Goal: Task Accomplishment & Management: Manage account settings

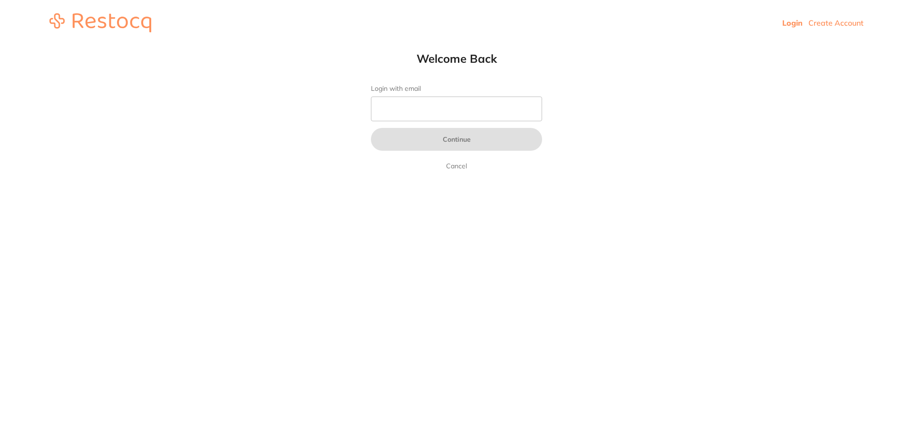
type input "b@[DOMAIN_NAME]"
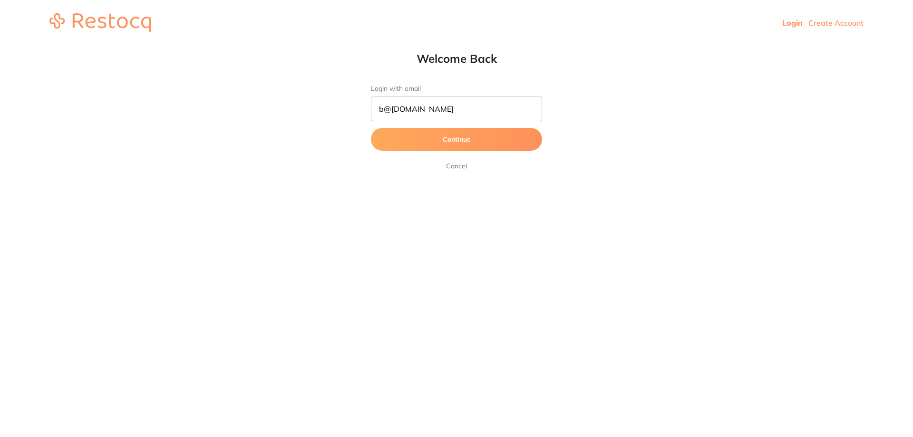
click at [430, 141] on button "Continue" at bounding box center [456, 139] width 171 height 23
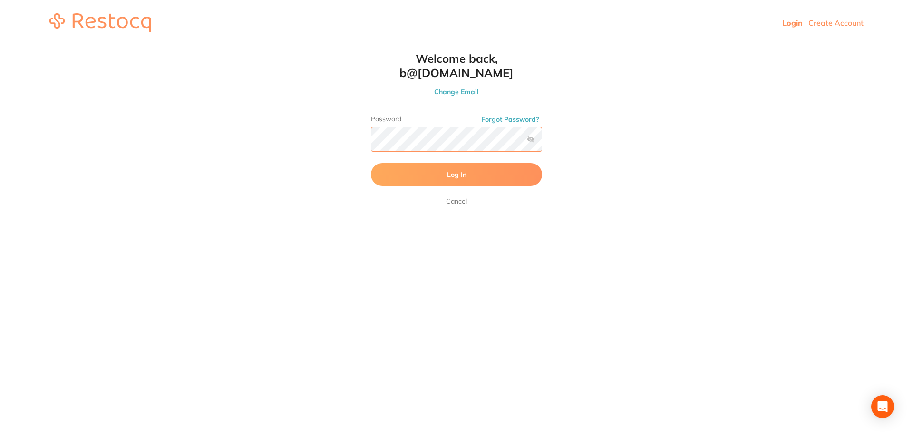
click at [371, 163] on button "Log In" at bounding box center [456, 174] width 171 height 23
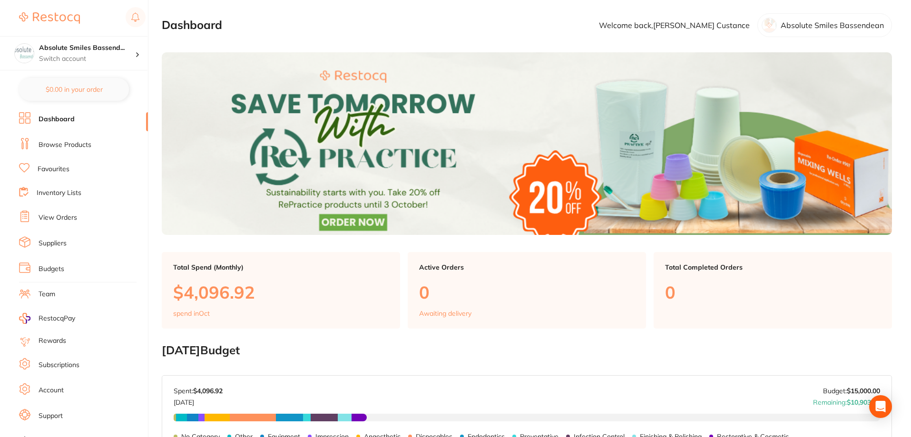
click at [52, 242] on link "Suppliers" at bounding box center [53, 244] width 28 height 10
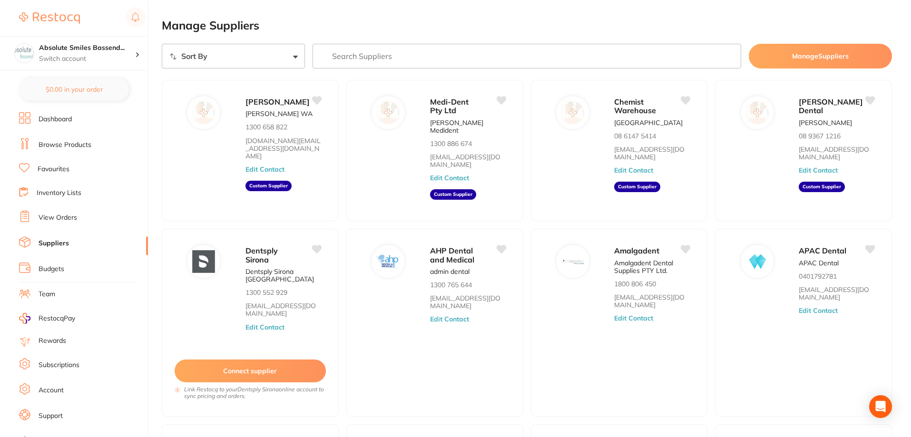
click at [374, 57] on input "search" at bounding box center [527, 56] width 429 height 25
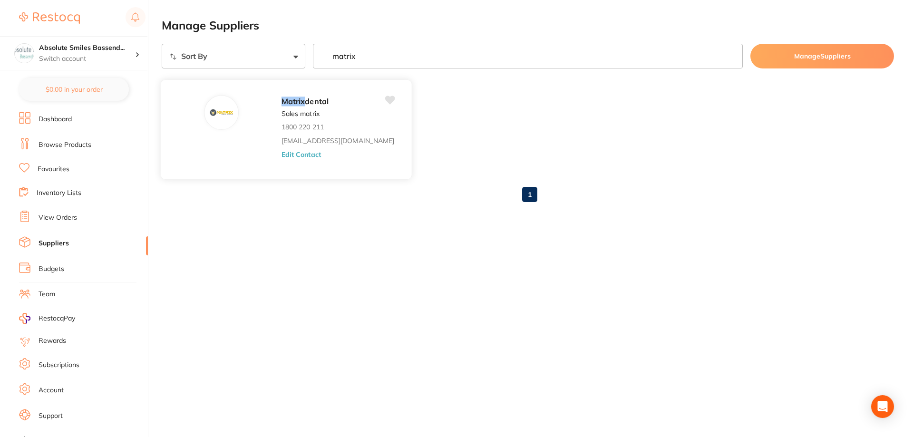
type input "matrix"
click at [282, 156] on button "Edit Contact" at bounding box center [301, 154] width 39 height 8
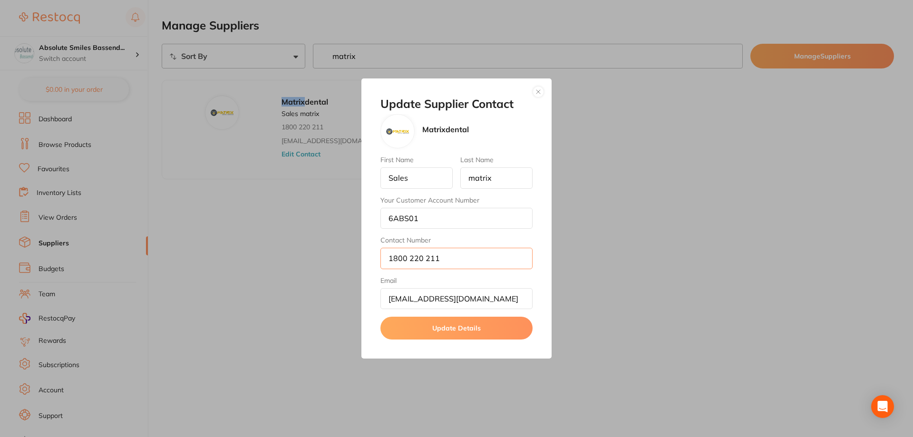
drag, startPoint x: 443, startPoint y: 260, endPoint x: 388, endPoint y: 262, distance: 55.2
click at [388, 262] on input "1800 220 211" at bounding box center [457, 258] width 152 height 21
click at [536, 91] on button "button" at bounding box center [538, 91] width 11 height 11
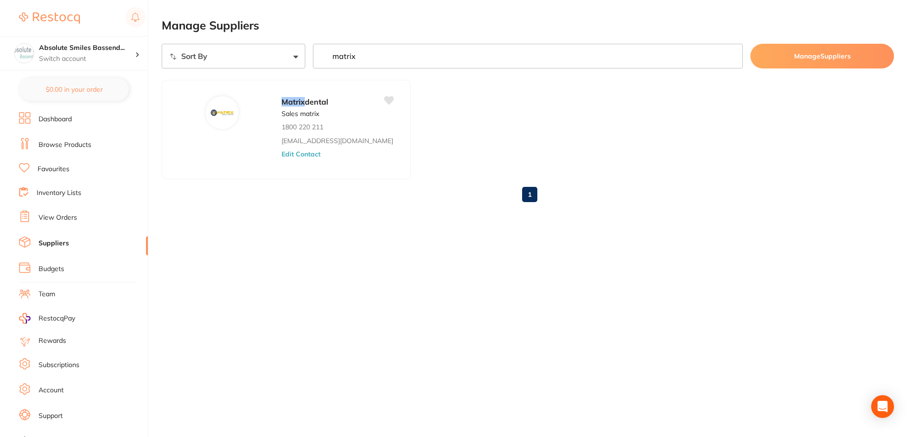
drag, startPoint x: 397, startPoint y: 52, endPoint x: 293, endPoint y: 56, distance: 104.7
click at [293, 56] on div "Sort By A-Z Z-A matrix Manage Suppliers" at bounding box center [528, 56] width 733 height 25
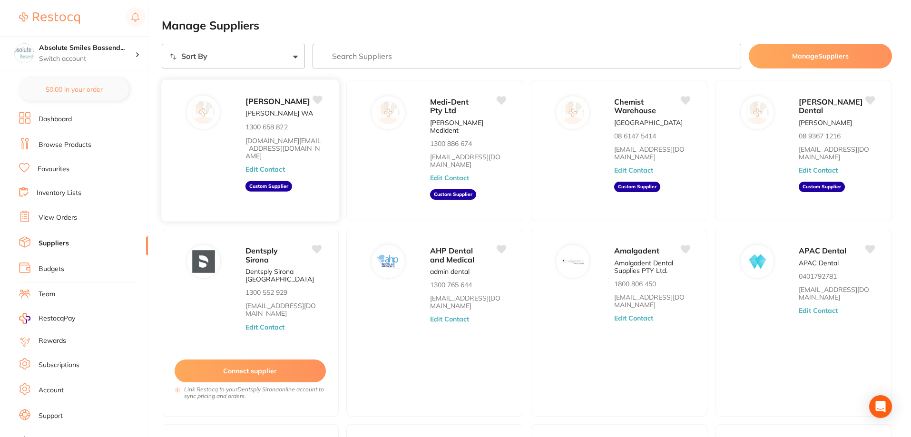
click at [273, 171] on button "Edit Contact" at bounding box center [264, 170] width 39 height 8
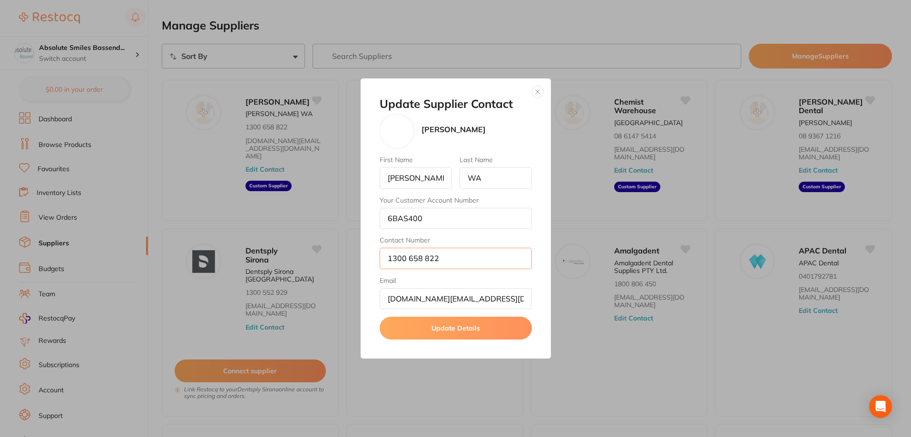
drag, startPoint x: 445, startPoint y: 257, endPoint x: 388, endPoint y: 250, distance: 57.6
click at [388, 250] on input "1300 658 822" at bounding box center [456, 258] width 152 height 21
click at [537, 91] on button "button" at bounding box center [537, 91] width 11 height 11
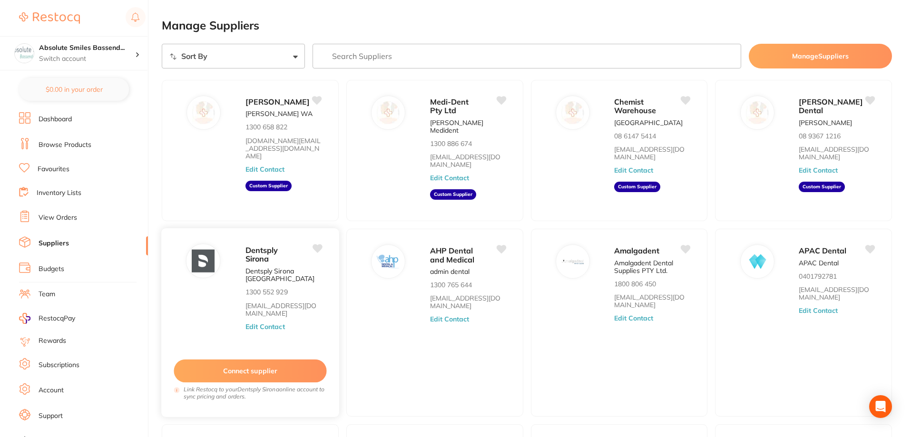
click at [276, 323] on button "Edit Contact" at bounding box center [264, 327] width 39 height 8
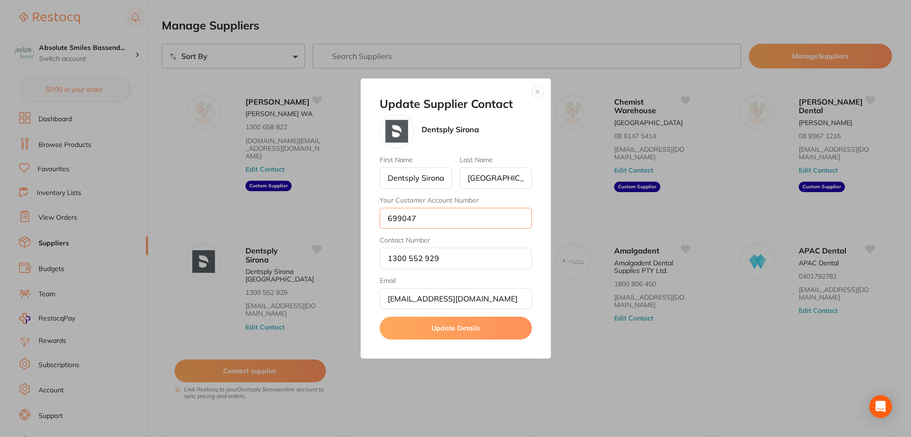
drag, startPoint x: 424, startPoint y: 220, endPoint x: 382, endPoint y: 222, distance: 42.4
click at [382, 222] on input "699047" at bounding box center [456, 218] width 152 height 21
drag, startPoint x: 456, startPoint y: 256, endPoint x: 379, endPoint y: 256, distance: 76.6
click at [380, 256] on input "1300 552 929" at bounding box center [456, 258] width 152 height 21
click at [536, 91] on button "button" at bounding box center [537, 91] width 11 height 11
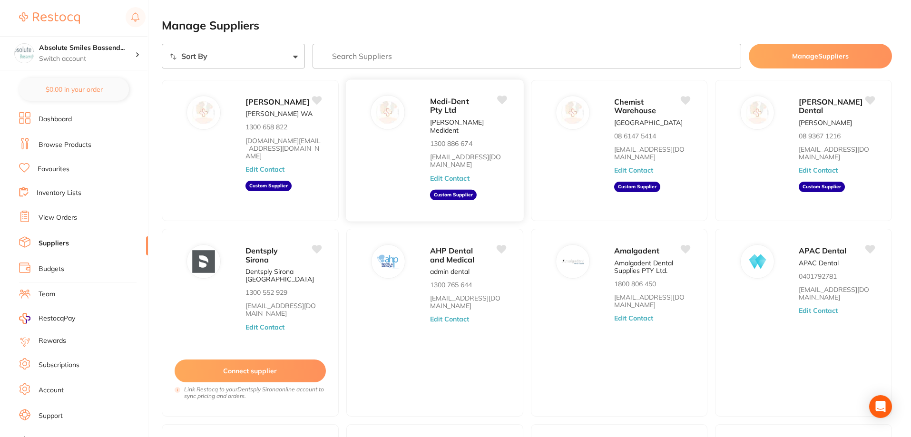
click at [451, 175] on button "Edit Contact" at bounding box center [449, 179] width 39 height 8
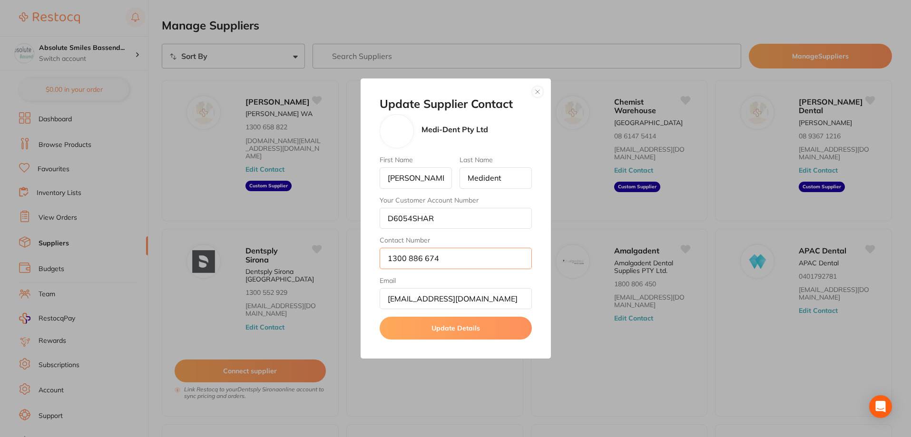
drag, startPoint x: 450, startPoint y: 258, endPoint x: 382, endPoint y: 256, distance: 68.5
click at [382, 256] on input "1300 886 674" at bounding box center [456, 258] width 152 height 21
click at [540, 90] on button "button" at bounding box center [537, 91] width 11 height 11
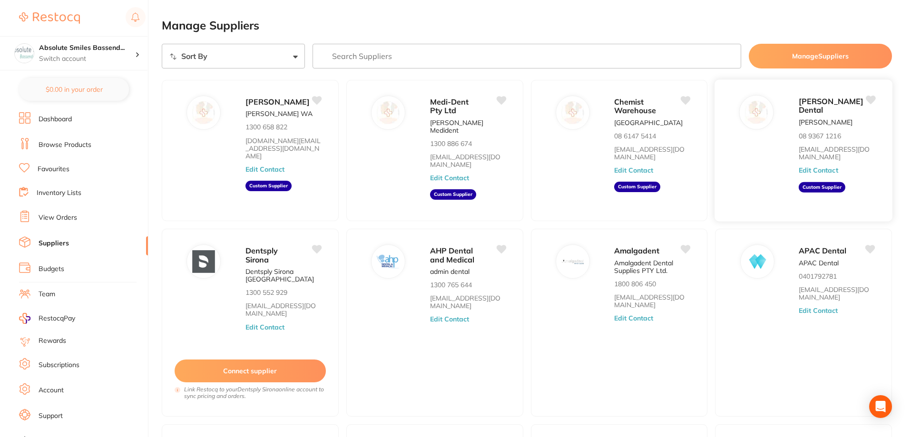
click at [832, 173] on button "Edit Contact" at bounding box center [818, 170] width 39 height 8
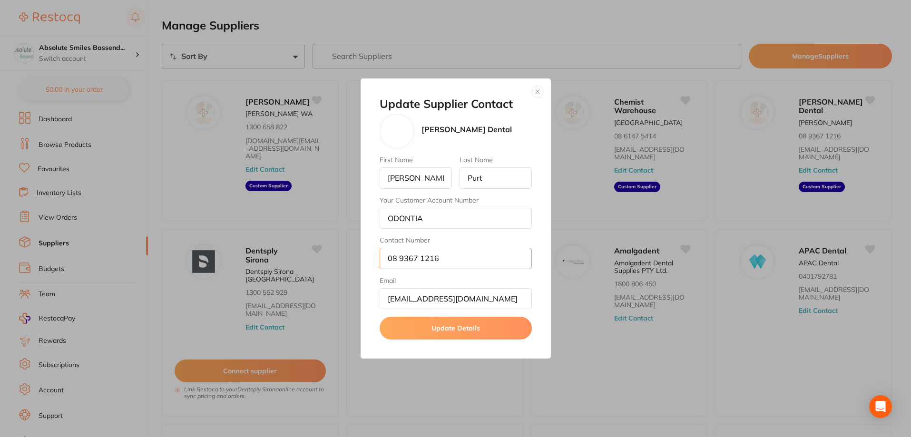
drag, startPoint x: 362, startPoint y: 254, endPoint x: 344, endPoint y: 253, distance: 17.7
click at [344, 253] on div "Update Supplier Contact [PERSON_NAME] Dental First Name [PERSON_NAME] Last Name…" at bounding box center [455, 218] width 911 height 437
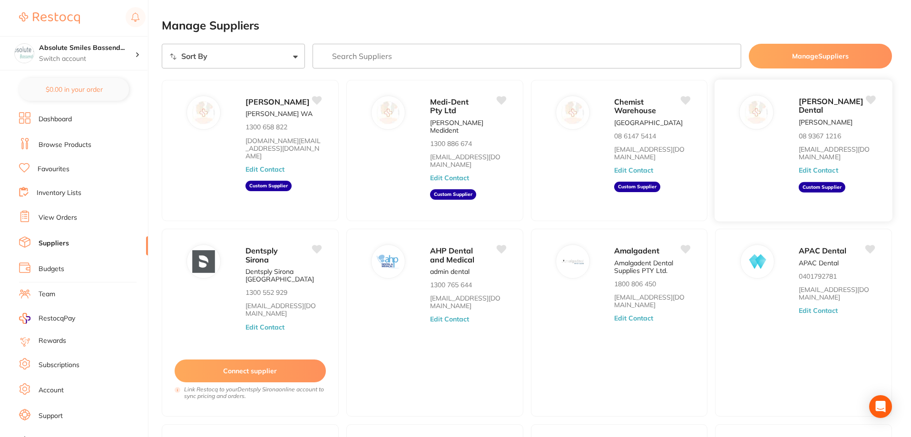
click at [831, 170] on button "Edit Contact" at bounding box center [818, 170] width 39 height 8
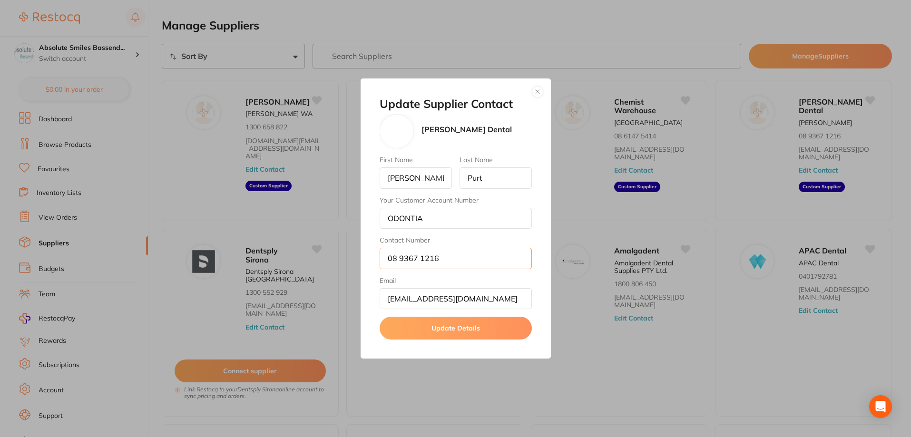
drag, startPoint x: 464, startPoint y: 260, endPoint x: 400, endPoint y: 260, distance: 64.2
click at [400, 260] on input "08 9367 1216" at bounding box center [456, 258] width 152 height 21
click at [544, 90] on div "Update Supplier Contact [PERSON_NAME] Dental First Name [PERSON_NAME] Last Name…" at bounding box center [456, 218] width 190 height 281
click at [540, 92] on button "button" at bounding box center [537, 91] width 11 height 11
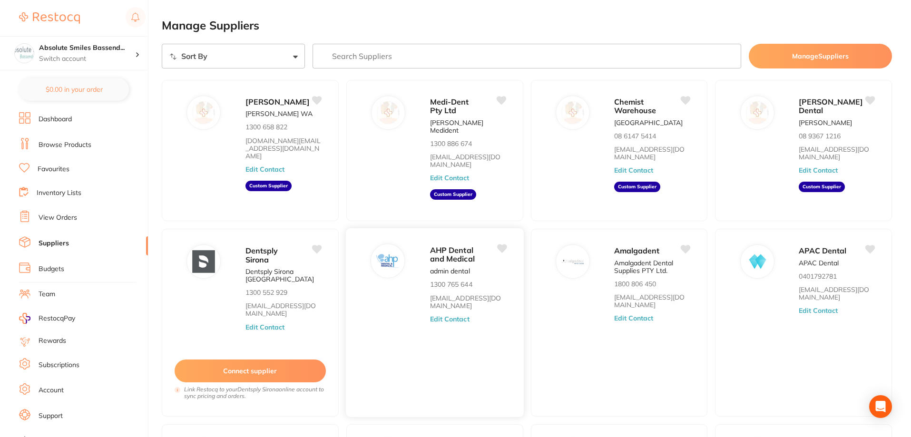
click at [454, 315] on button "Edit Contact" at bounding box center [449, 319] width 39 height 8
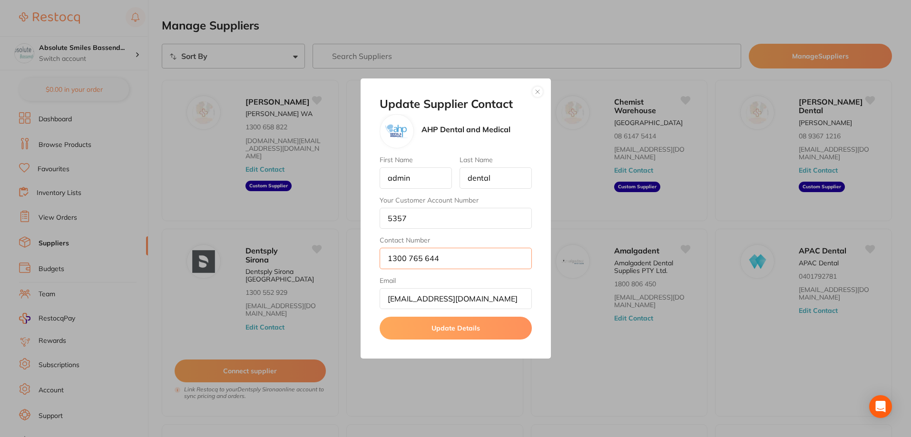
drag, startPoint x: 449, startPoint y: 254, endPoint x: 319, endPoint y: 264, distance: 130.3
click at [319, 264] on div "Update Supplier Contact AHP Dental and Medical First Name admin Last Name denta…" at bounding box center [455, 218] width 911 height 437
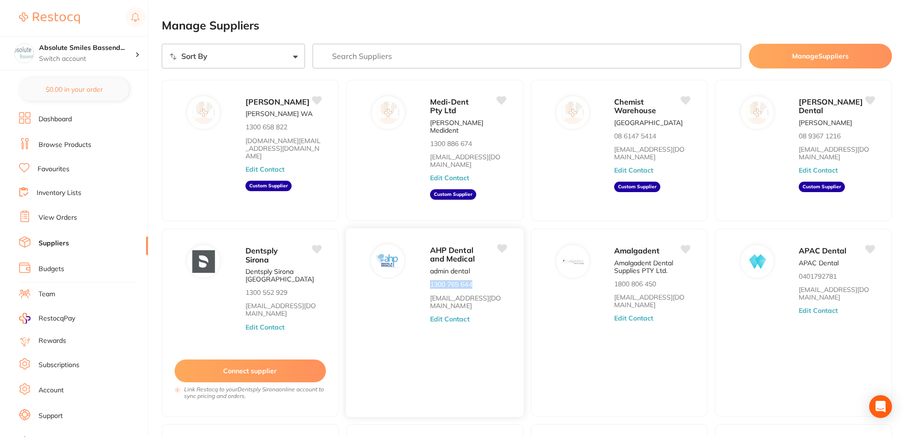
drag, startPoint x: 475, startPoint y: 279, endPoint x: 430, endPoint y: 281, distance: 45.2
click at [430, 281] on div "AHP Dental and Medical admin dental 1300 765 644 [EMAIL_ADDRESS][DOMAIN_NAME] E…" at bounding box center [472, 326] width 84 height 164
copy p "1300 765 644"
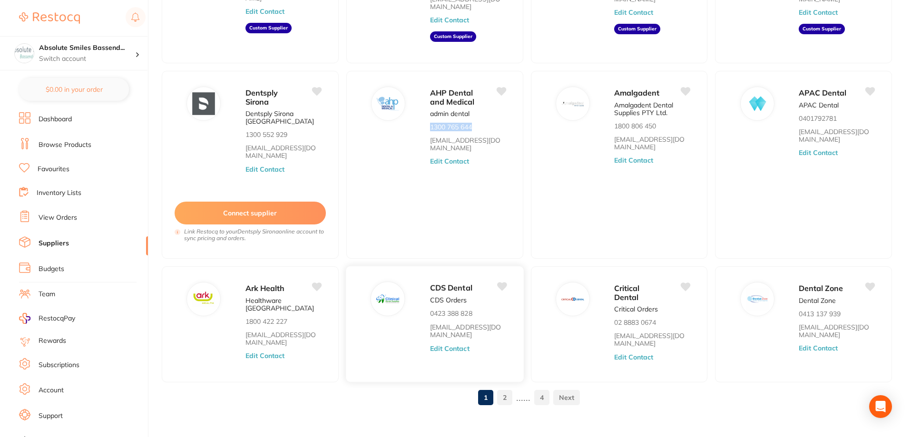
scroll to position [160, 0]
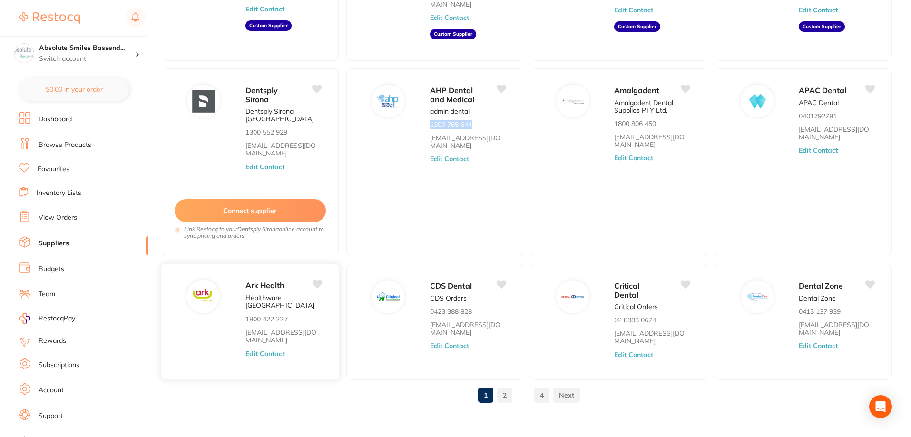
click at [273, 350] on button "Edit Contact" at bounding box center [264, 354] width 39 height 8
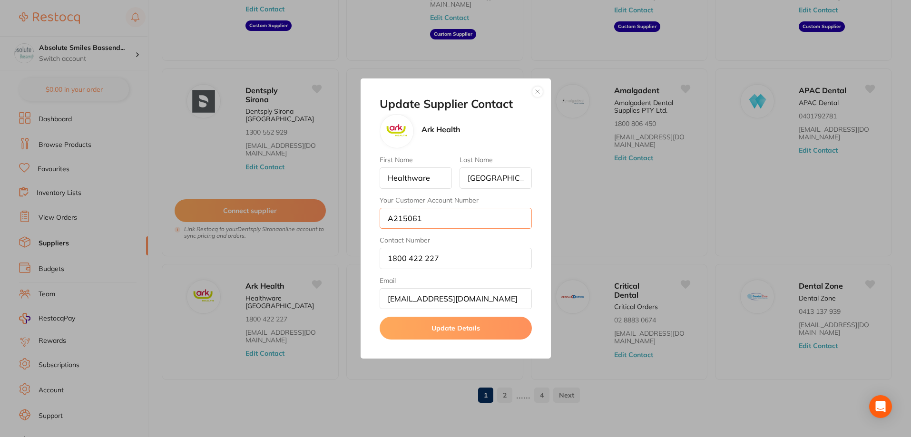
scroll to position [0, 0]
drag, startPoint x: 408, startPoint y: 223, endPoint x: 375, endPoint y: 226, distance: 33.5
click at [372, 225] on div "Update Supplier Contact Ark Health First Name Healthware Last Name [GEOGRAPHIC_…" at bounding box center [456, 218] width 190 height 281
drag, startPoint x: 450, startPoint y: 261, endPoint x: 372, endPoint y: 261, distance: 77.5
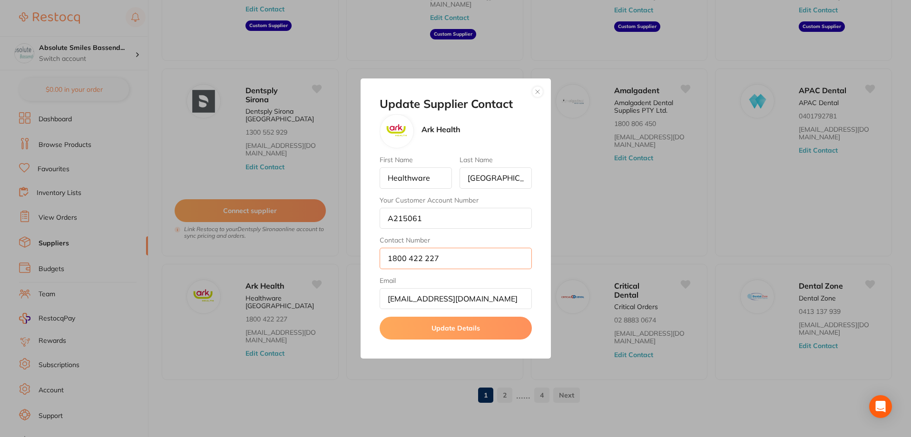
click at [372, 261] on div "Update Supplier Contact Ark Health First Name Healthware Last Name [GEOGRAPHIC_…" at bounding box center [456, 218] width 190 height 281
click at [536, 96] on button "button" at bounding box center [537, 91] width 11 height 11
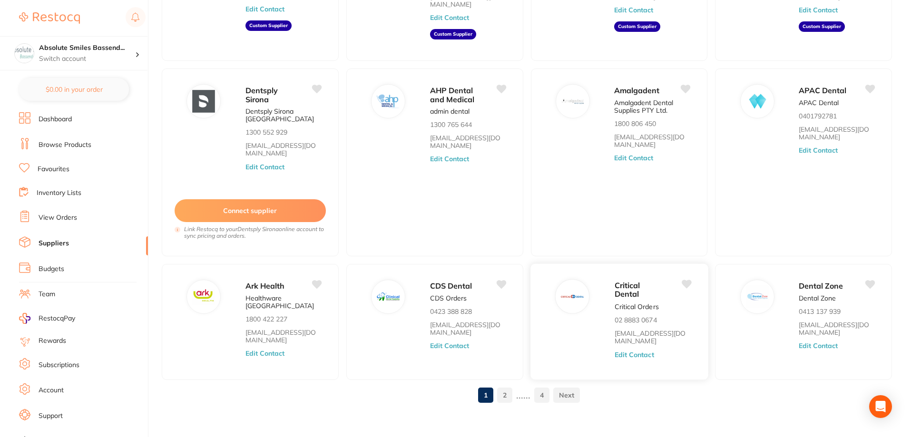
click at [649, 351] on button "Edit Contact" at bounding box center [633, 355] width 39 height 8
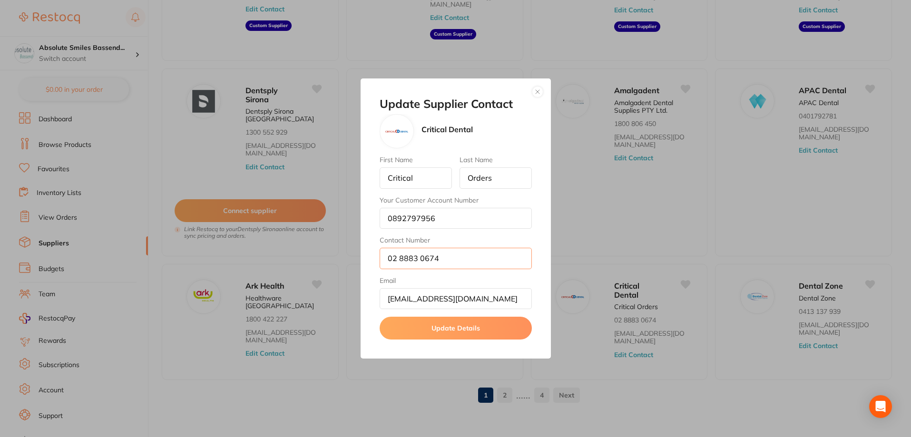
scroll to position [0, 0]
drag, startPoint x: 449, startPoint y: 264, endPoint x: 389, endPoint y: 264, distance: 59.9
click at [389, 264] on input "02 8883 0674" at bounding box center [456, 258] width 152 height 21
click at [535, 92] on button "button" at bounding box center [537, 91] width 11 height 11
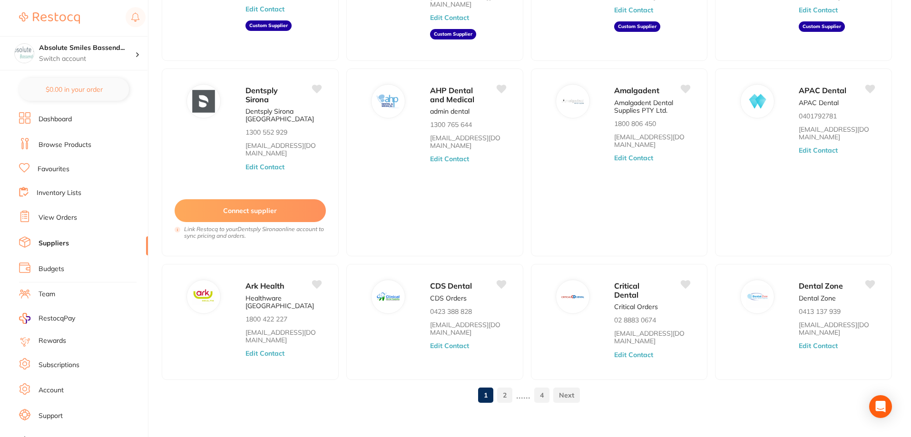
click at [507, 392] on link "2" at bounding box center [504, 395] width 15 height 19
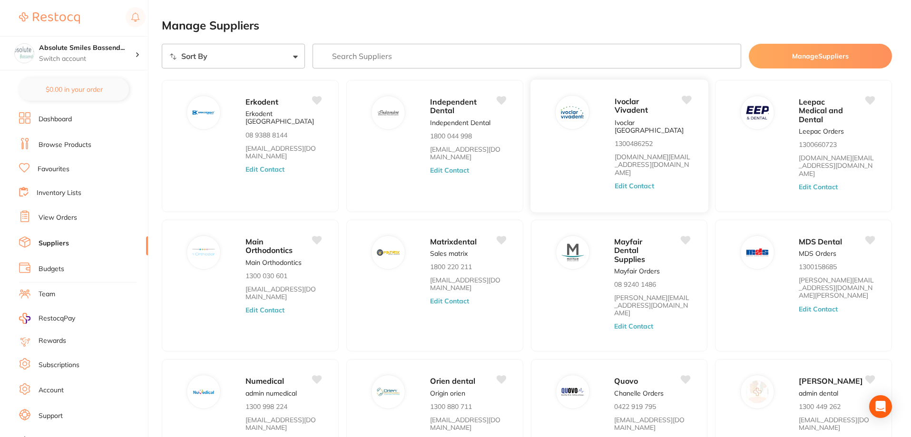
click at [635, 182] on button "Edit Contact" at bounding box center [633, 186] width 39 height 8
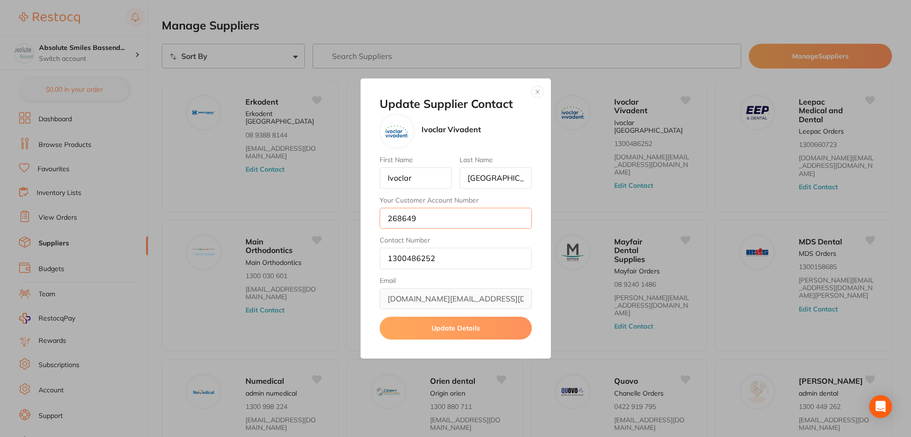
drag, startPoint x: 427, startPoint y: 219, endPoint x: 364, endPoint y: 222, distance: 62.9
click at [364, 222] on div "Update Supplier Contact Ivoclar Vivadent First Name [PERSON_NAME] Last Name [GE…" at bounding box center [456, 218] width 190 height 281
drag, startPoint x: 459, startPoint y: 262, endPoint x: 381, endPoint y: 264, distance: 77.6
click at [381, 264] on input "1300486252" at bounding box center [456, 258] width 152 height 21
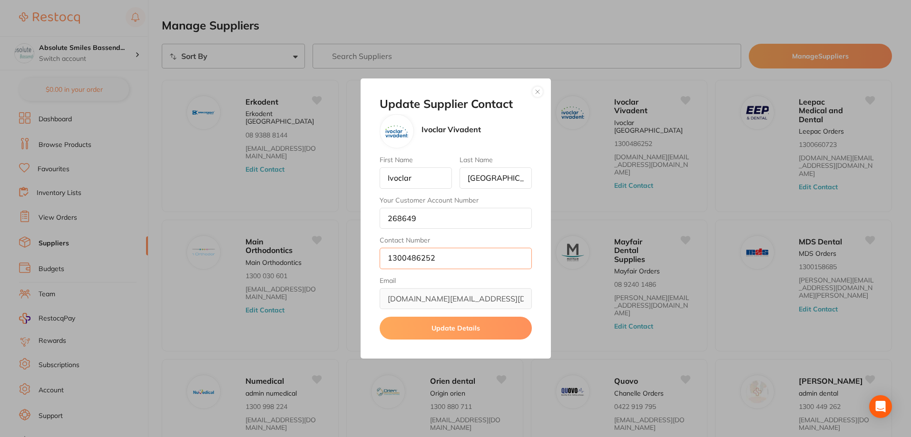
scroll to position [0, 0]
click at [535, 89] on button "button" at bounding box center [537, 91] width 11 height 11
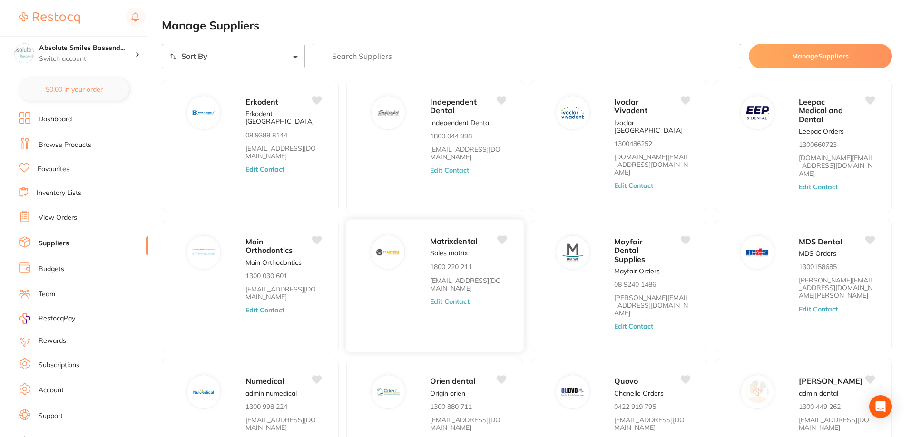
click at [450, 298] on button "Edit Contact" at bounding box center [449, 302] width 39 height 8
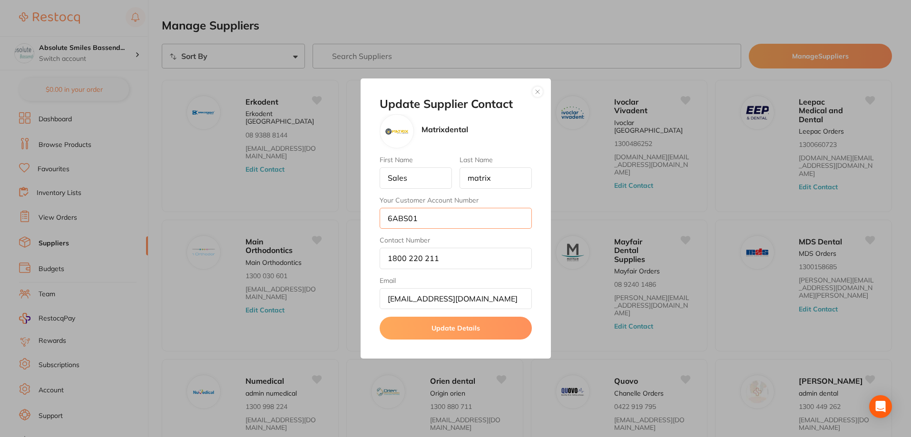
scroll to position [0, 0]
drag, startPoint x: 437, startPoint y: 224, endPoint x: 389, endPoint y: 223, distance: 47.6
click at [389, 223] on input "6ABS01" at bounding box center [456, 218] width 152 height 21
drag, startPoint x: 453, startPoint y: 258, endPoint x: 381, endPoint y: 260, distance: 71.8
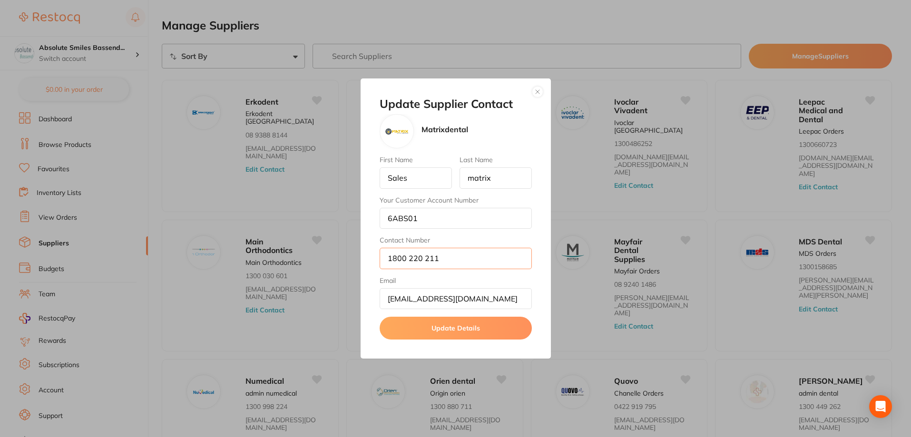
click at [381, 260] on input "1800 220 211" at bounding box center [456, 258] width 152 height 21
click at [539, 90] on button "button" at bounding box center [537, 91] width 11 height 11
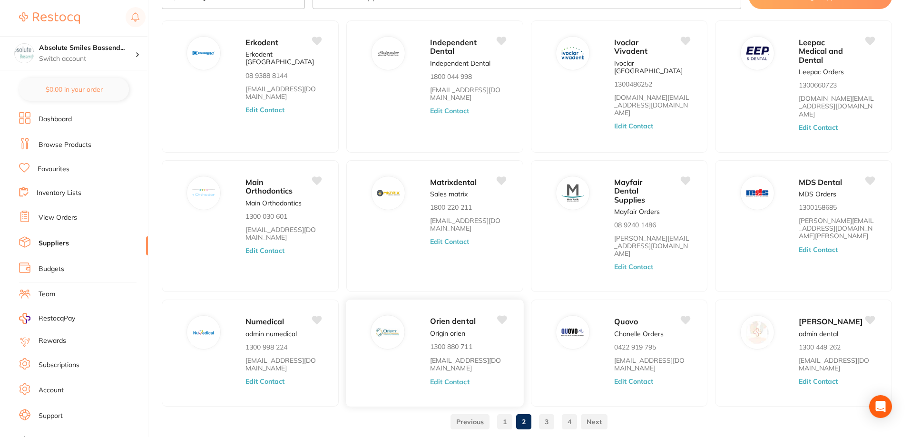
scroll to position [63, 0]
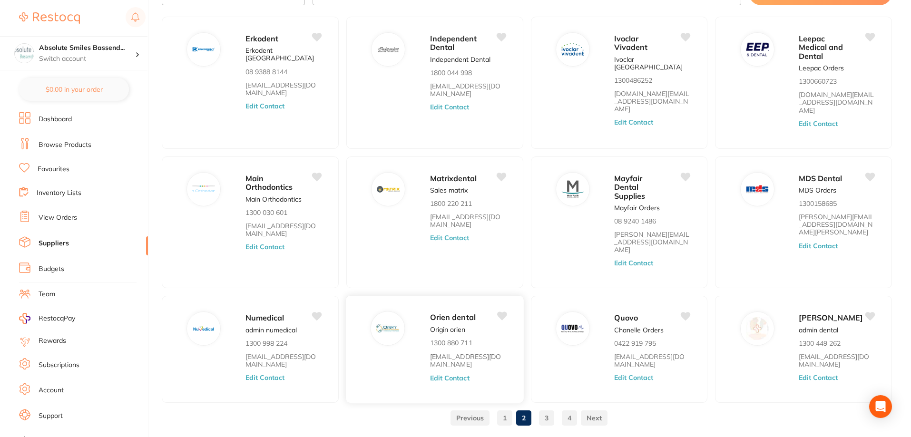
click at [459, 374] on button "Edit Contact" at bounding box center [449, 378] width 39 height 8
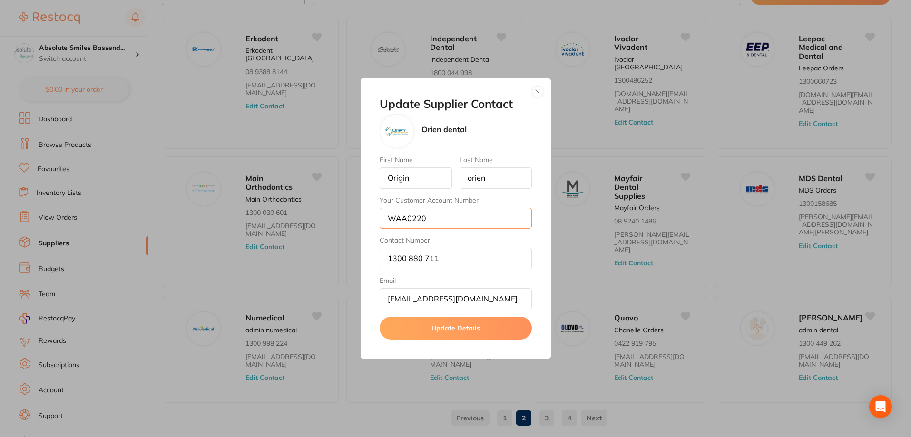
drag, startPoint x: 432, startPoint y: 215, endPoint x: 358, endPoint y: 219, distance: 73.8
click at [357, 219] on div "Update Supplier Contact Orien dental First Name Origin Last Name orien Your Cus…" at bounding box center [455, 218] width 911 height 437
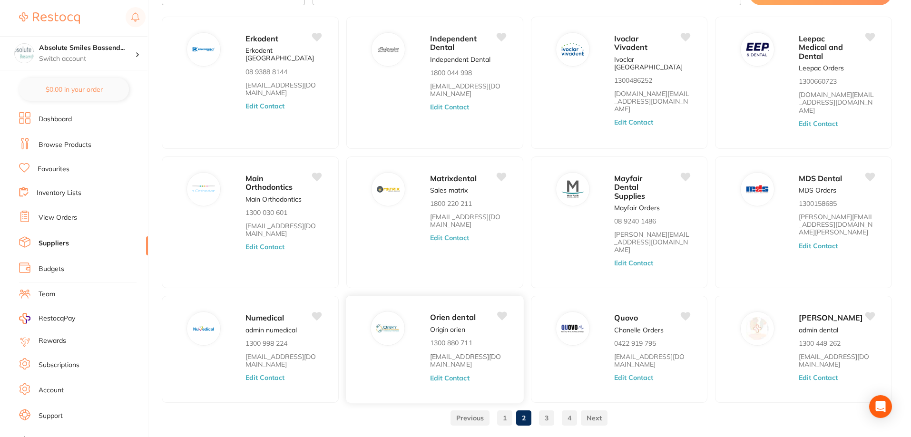
click at [446, 374] on button "Edit Contact" at bounding box center [449, 378] width 39 height 8
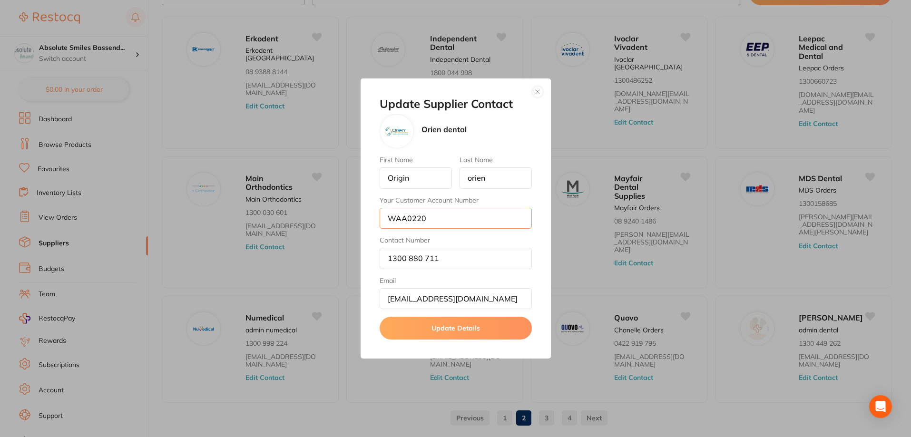
drag, startPoint x: 443, startPoint y: 217, endPoint x: 369, endPoint y: 220, distance: 74.2
click at [369, 220] on div "Update Supplier Contact Orien dental First Name Origin Last Name orien Your Cus…" at bounding box center [456, 218] width 190 height 281
click at [456, 262] on input "1300 880 711" at bounding box center [456, 258] width 152 height 21
drag, startPoint x: 369, startPoint y: 261, endPoint x: 365, endPoint y: 256, distance: 6.4
click at [362, 261] on div "Update Supplier Contact Orien dental First Name Origin Last Name orien Your Cus…" at bounding box center [456, 218] width 190 height 281
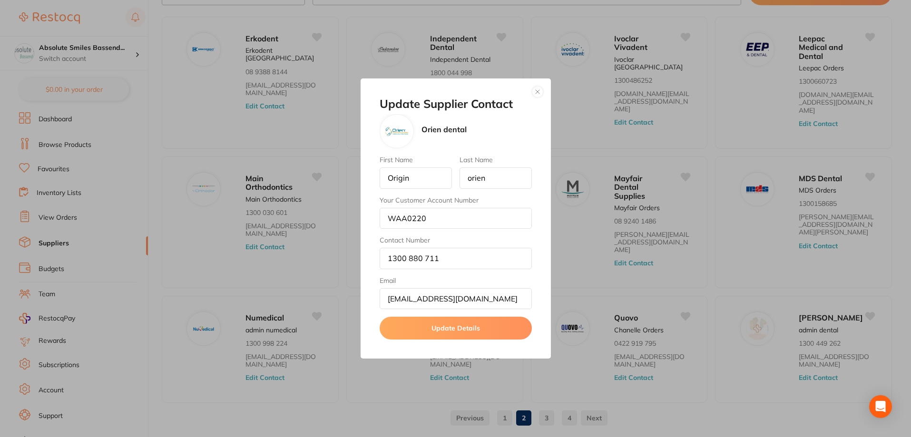
click at [537, 94] on button "button" at bounding box center [537, 91] width 11 height 11
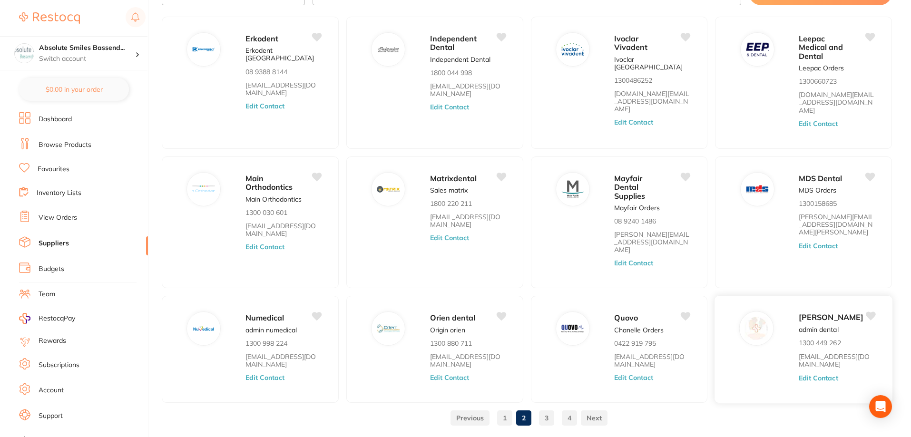
click at [816, 374] on button "Edit Contact" at bounding box center [818, 378] width 39 height 8
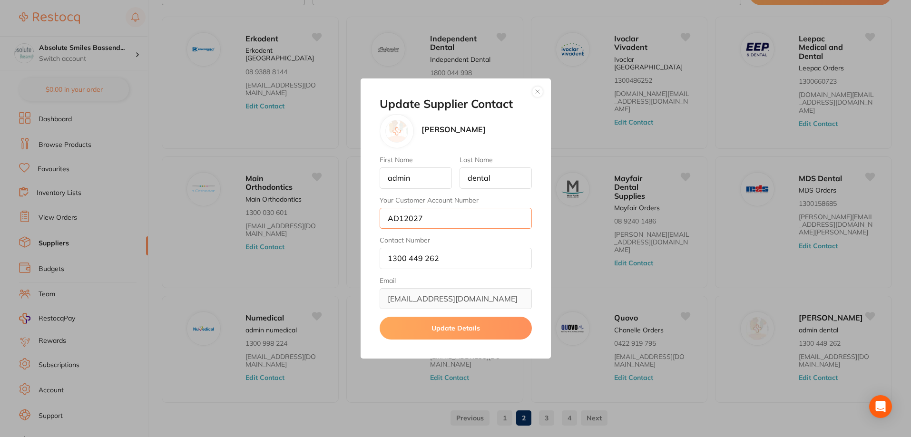
drag, startPoint x: 432, startPoint y: 217, endPoint x: 369, endPoint y: 219, distance: 62.8
click at [369, 219] on div "Update Supplier Contact [PERSON_NAME] First Name admin Last Name dental Your Cu…" at bounding box center [456, 218] width 190 height 281
drag, startPoint x: 452, startPoint y: 266, endPoint x: 375, endPoint y: 263, distance: 77.1
click at [375, 263] on div "Update Supplier Contact [PERSON_NAME] First Name admin Last Name dental Your Cu…" at bounding box center [456, 218] width 190 height 281
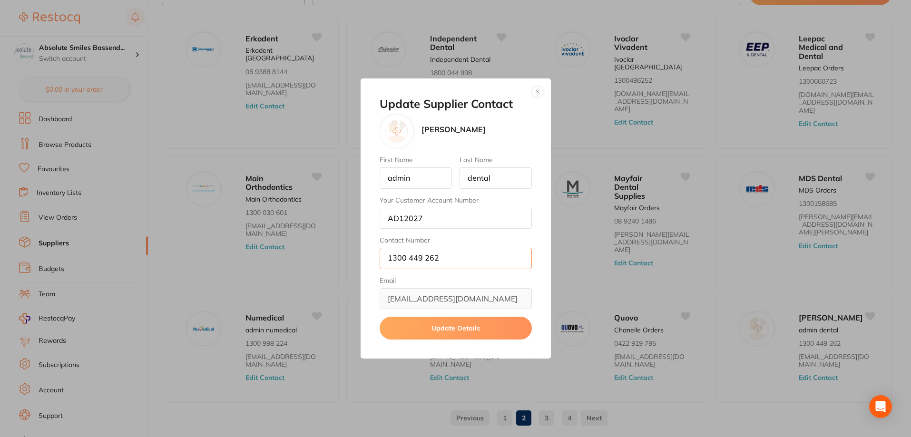
scroll to position [0, 0]
click at [538, 88] on button "button" at bounding box center [537, 91] width 11 height 11
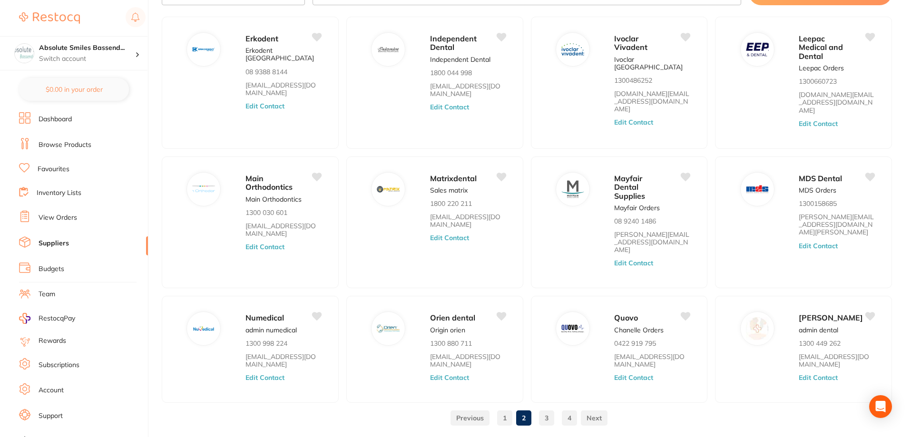
click at [543, 409] on link "3" at bounding box center [546, 418] width 15 height 19
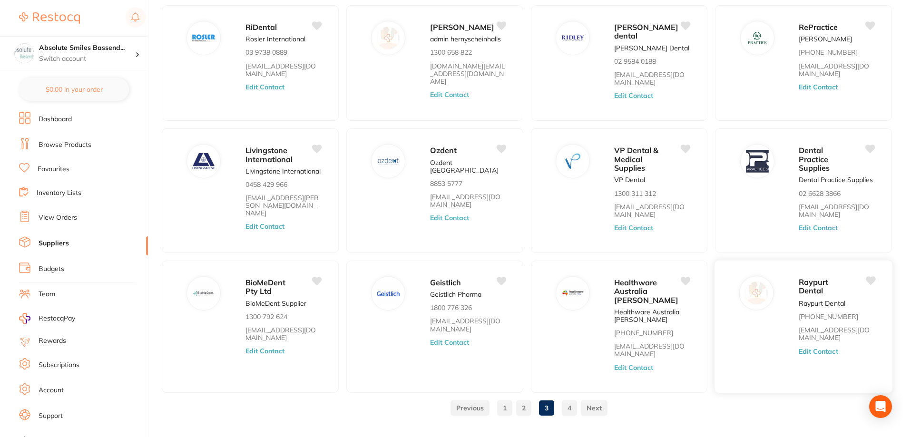
scroll to position [95, 0]
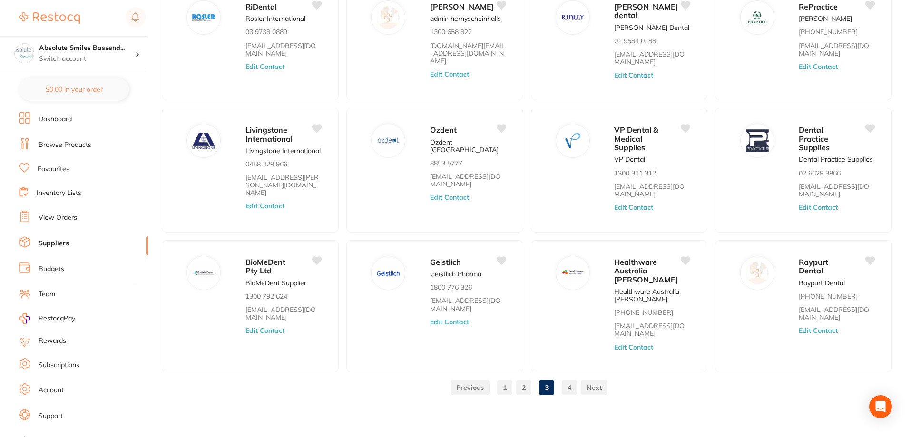
click at [567, 389] on link "4" at bounding box center [569, 387] width 15 height 19
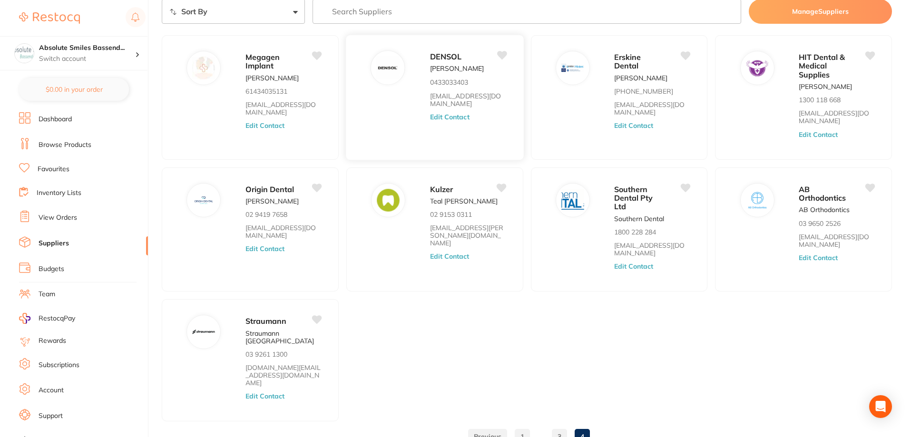
scroll to position [0, 0]
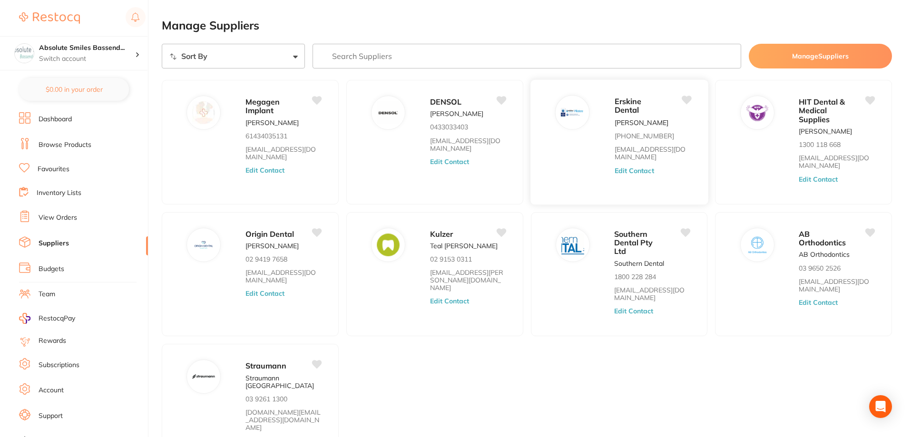
click at [635, 167] on button "Edit Contact" at bounding box center [633, 171] width 39 height 8
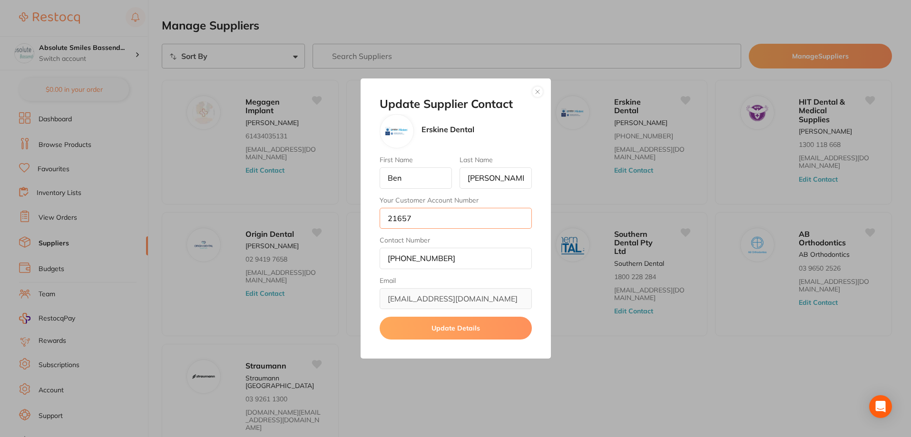
drag, startPoint x: 412, startPoint y: 220, endPoint x: 368, endPoint y: 217, distance: 44.8
click at [368, 217] on div "Update Supplier Contact [PERSON_NAME] Dental First Name [PERSON_NAME] Last Name…" at bounding box center [456, 218] width 190 height 281
click at [536, 92] on button "button" at bounding box center [537, 91] width 11 height 11
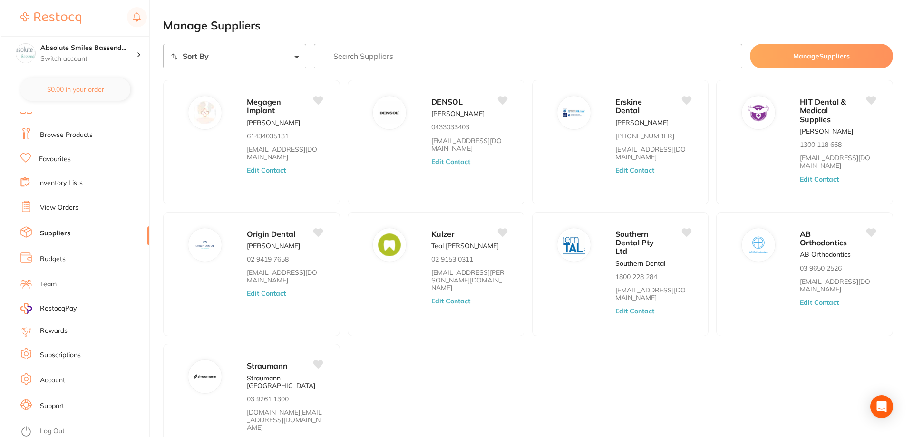
scroll to position [12, 0]
click at [59, 425] on link "Log Out" at bounding box center [51, 429] width 25 height 10
